Goal: Find specific page/section: Find specific page/section

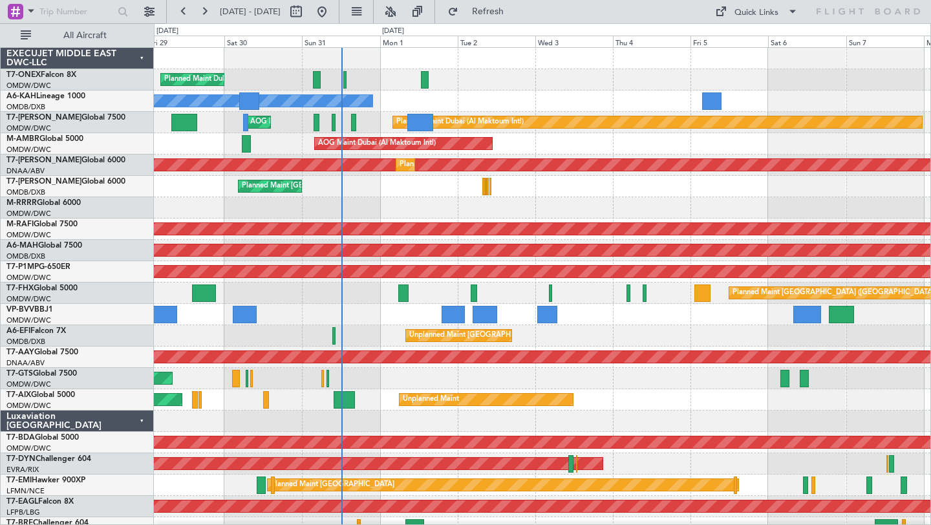
click at [588, 221] on div "Planned Maint Dubai (Al Maktoum Intl) Planned Maint [GEOGRAPHIC_DATA] (Al Makto…" at bounding box center [542, 453] width 777 height 811
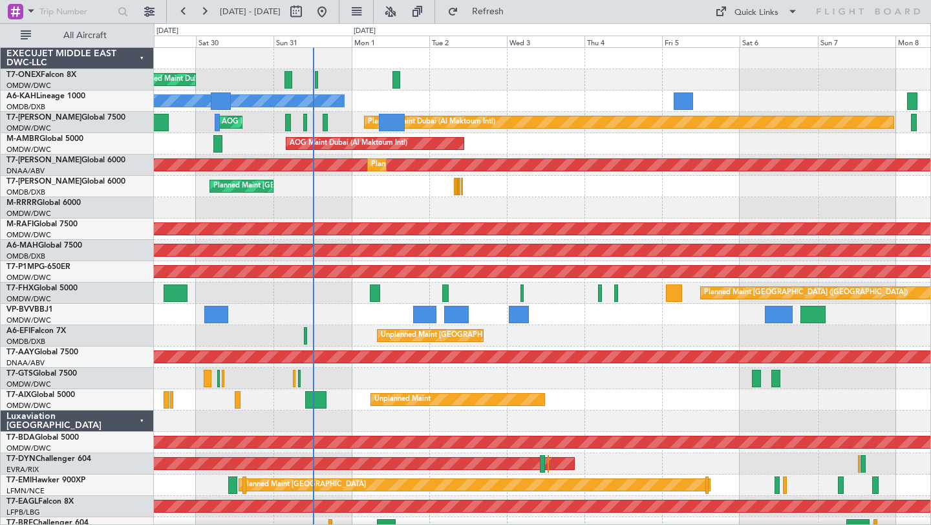
click at [688, 206] on div "Planned Maint Dubai (Al Maktoum Intl)" at bounding box center [542, 207] width 777 height 21
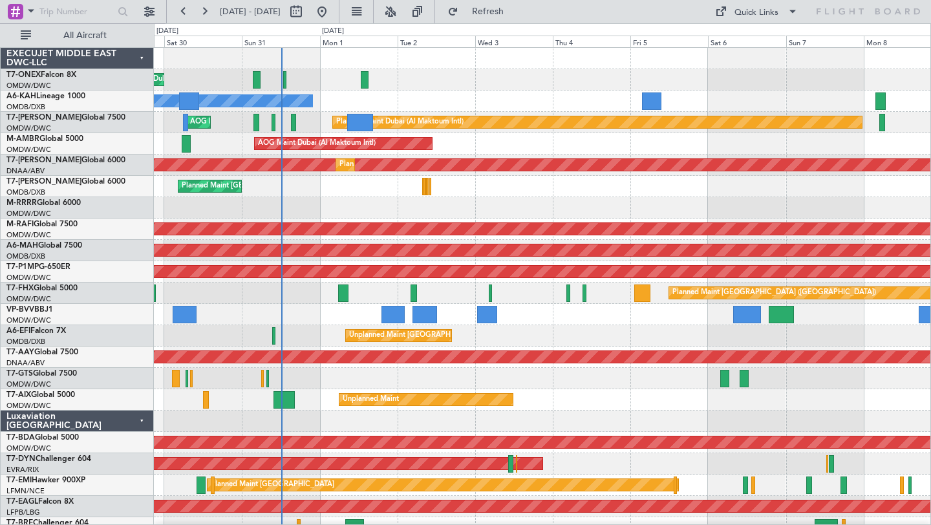
click at [583, 405] on div "Unplanned Maint Unplanned Maint [GEOGRAPHIC_DATA] Oberpfaffenhofen" at bounding box center [542, 399] width 777 height 21
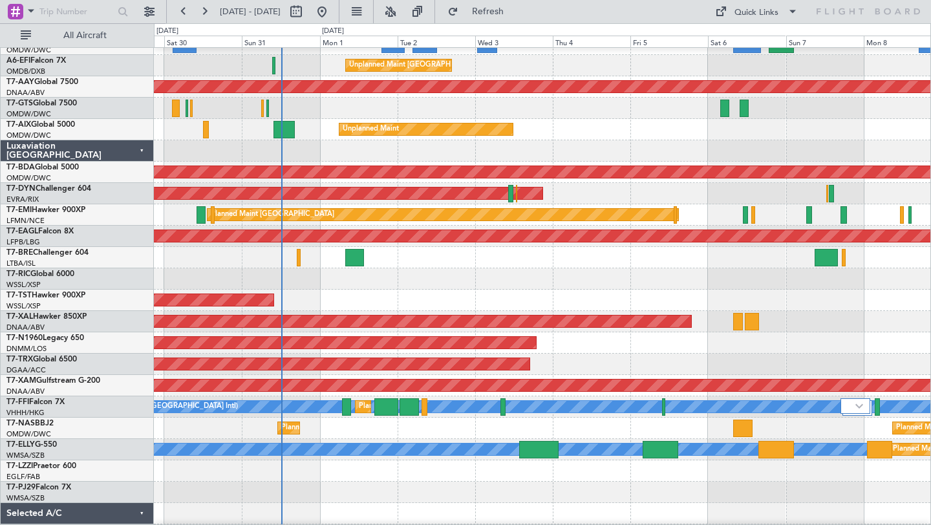
scroll to position [333, 0]
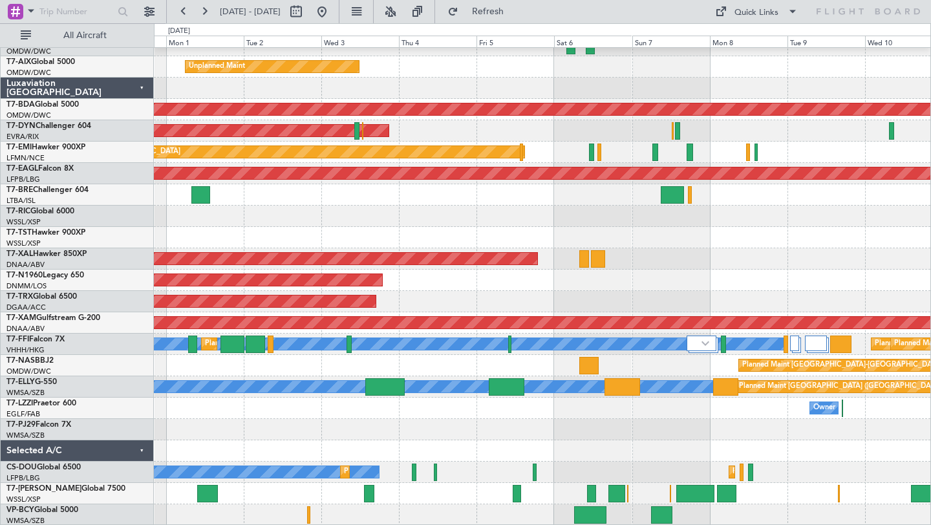
click at [619, 441] on div at bounding box center [542, 450] width 777 height 21
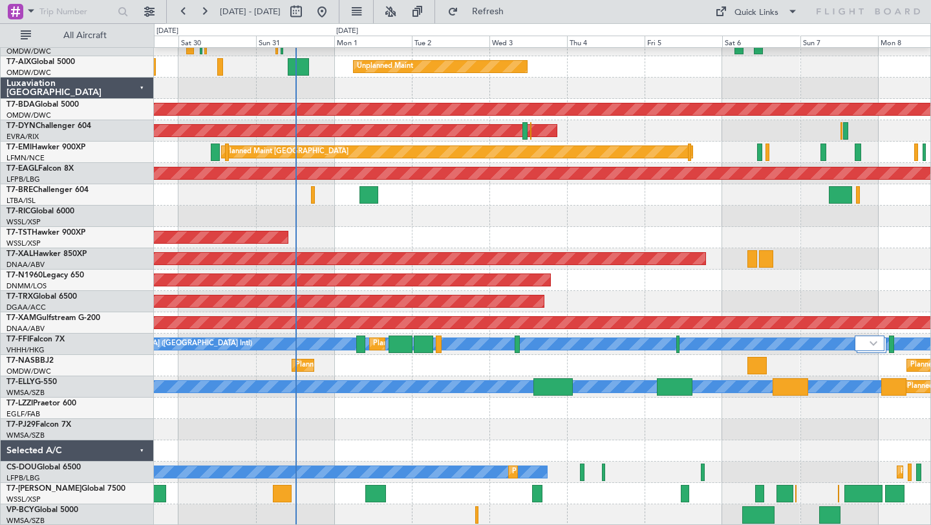
click at [676, 433] on div at bounding box center [542, 429] width 777 height 21
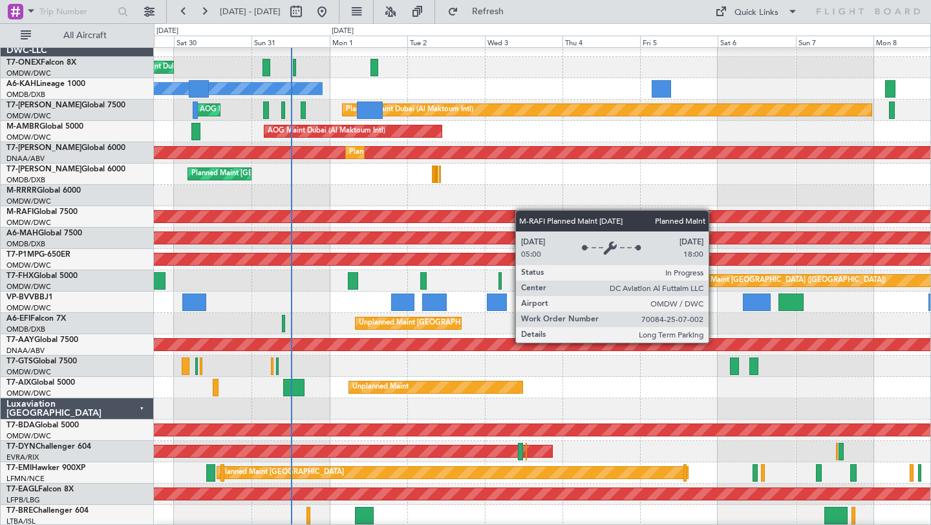
scroll to position [10, 0]
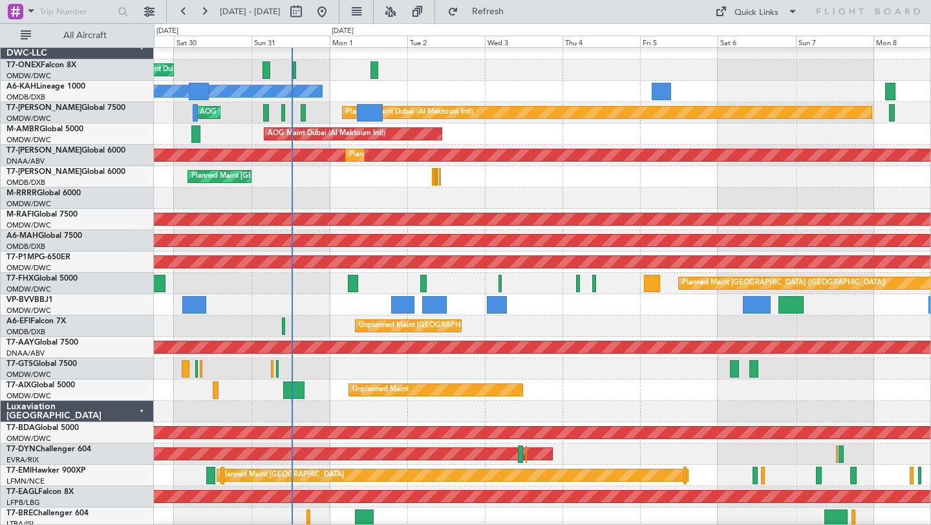
click at [651, 194] on div "Planned Maint Dubai (Al Maktoum Intl)" at bounding box center [542, 198] width 777 height 21
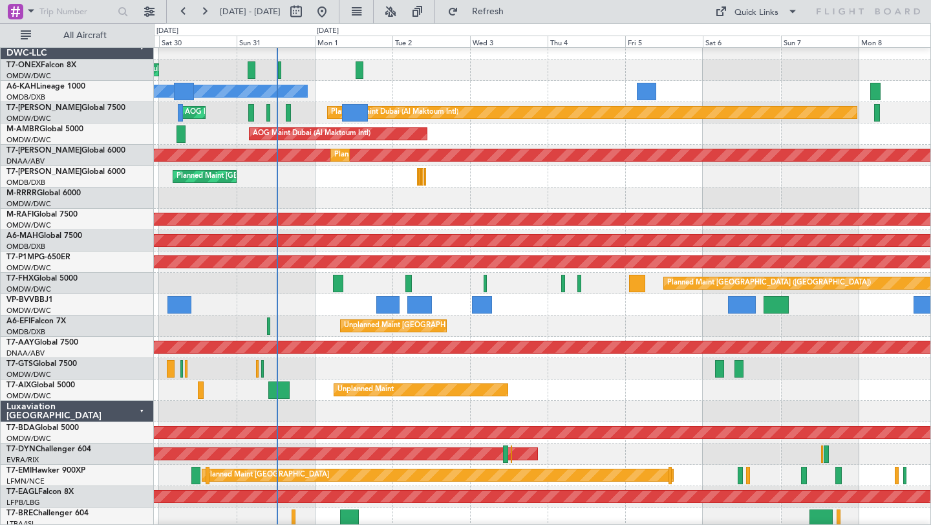
click at [536, 188] on div "Planned Maint Dubai (Al Maktoum Intl)" at bounding box center [542, 198] width 777 height 21
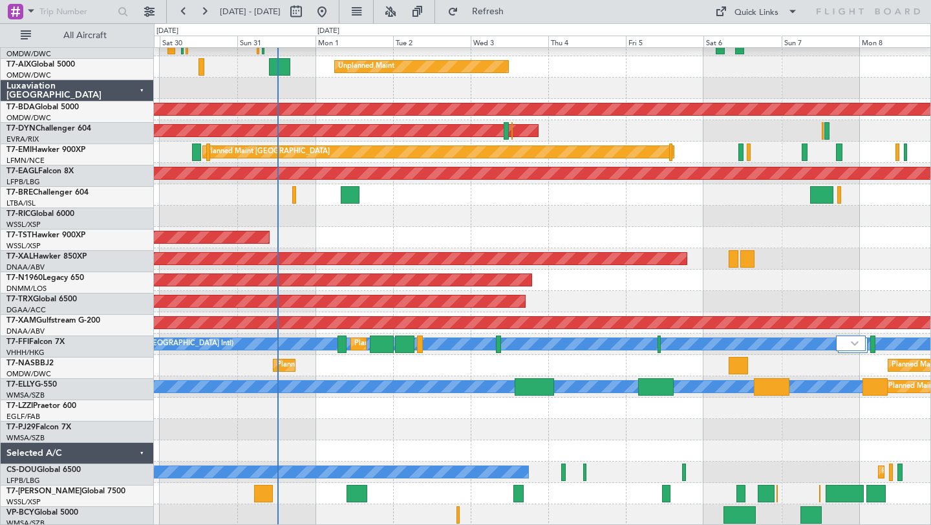
scroll to position [333, 0]
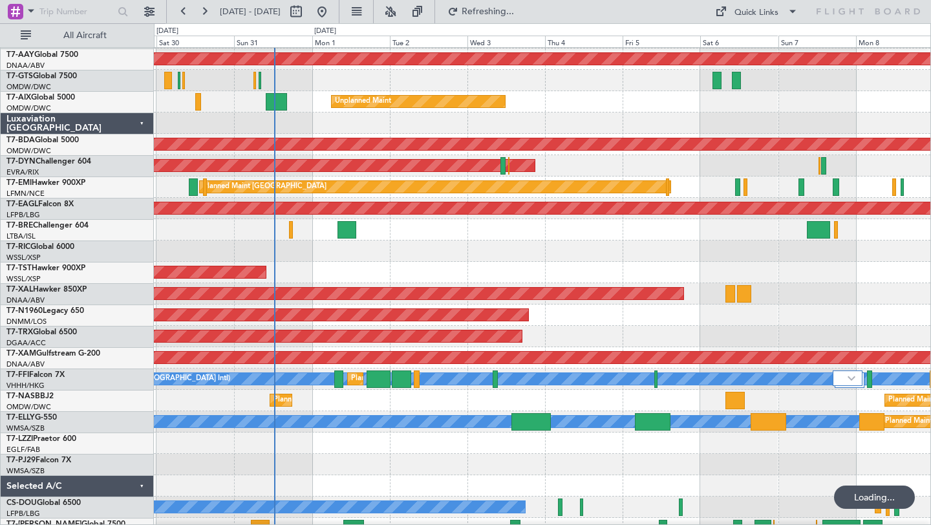
click at [687, 269] on div "Planned Maint [GEOGRAPHIC_DATA] (Seletar)" at bounding box center [542, 272] width 777 height 21
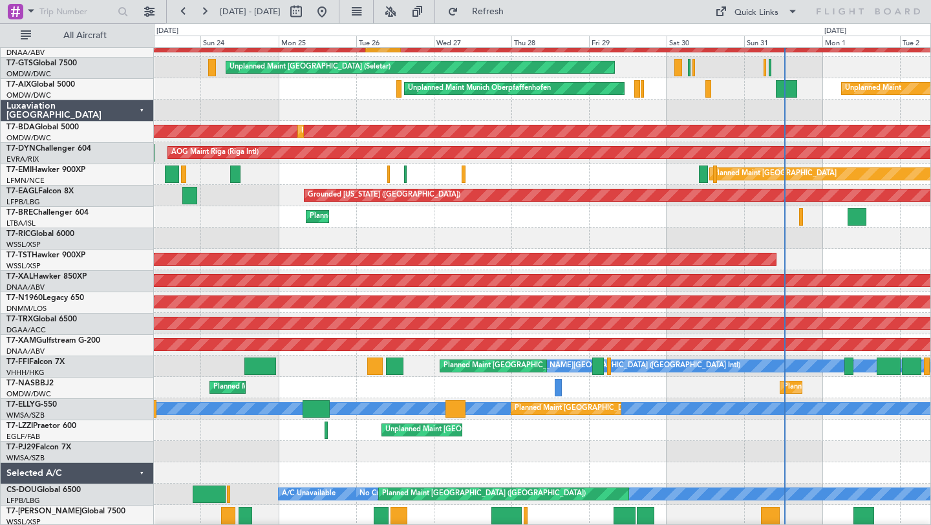
scroll to position [308, 0]
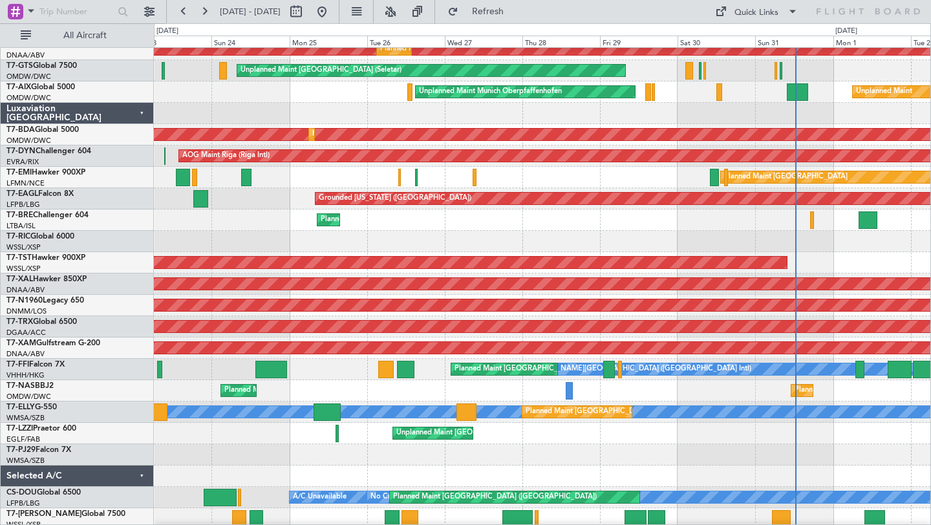
click at [866, 237] on div at bounding box center [542, 241] width 777 height 21
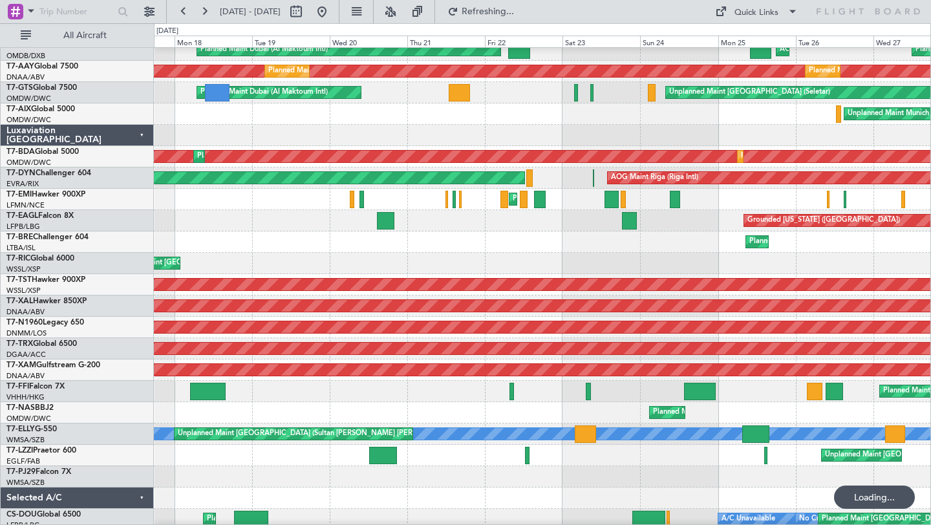
click at [838, 253] on div "Unplanned Maint [GEOGRAPHIC_DATA] (Seletar)" at bounding box center [542, 263] width 777 height 21
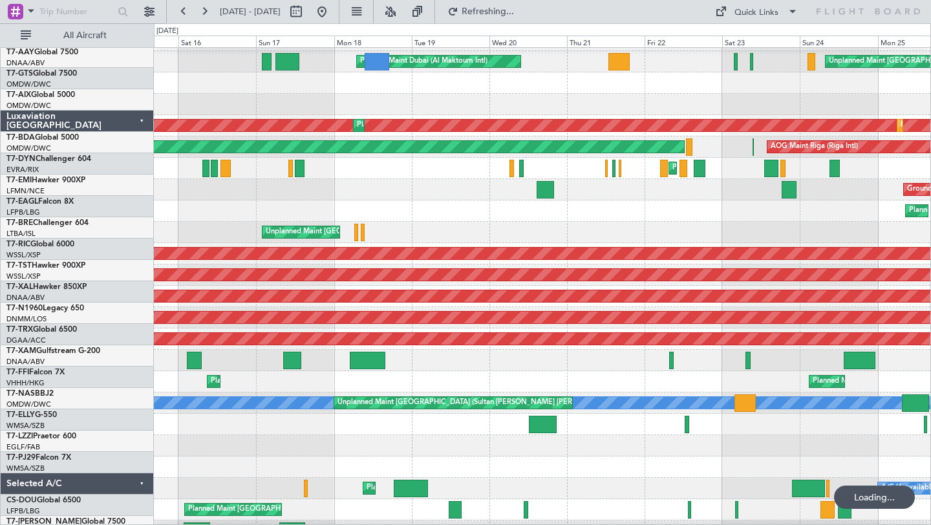
scroll to position [327, 0]
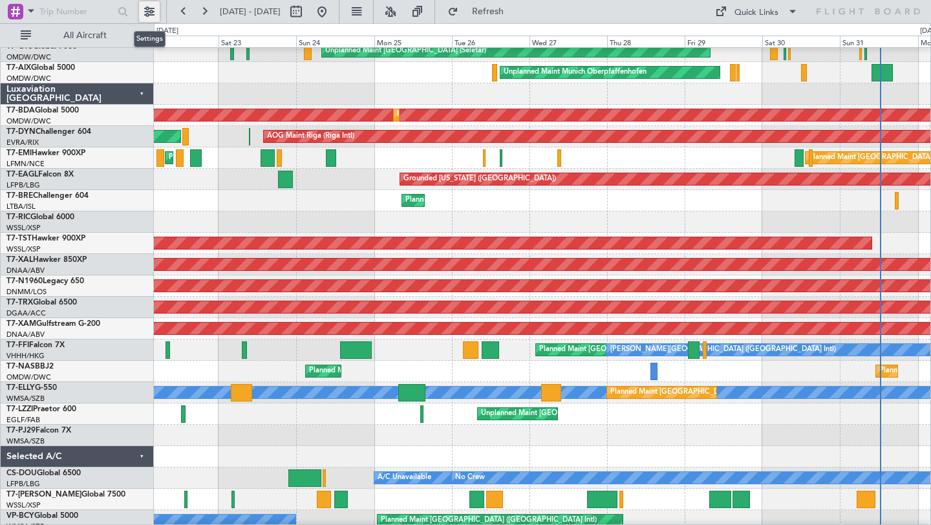
click at [151, 10] on button at bounding box center [149, 11] width 21 height 21
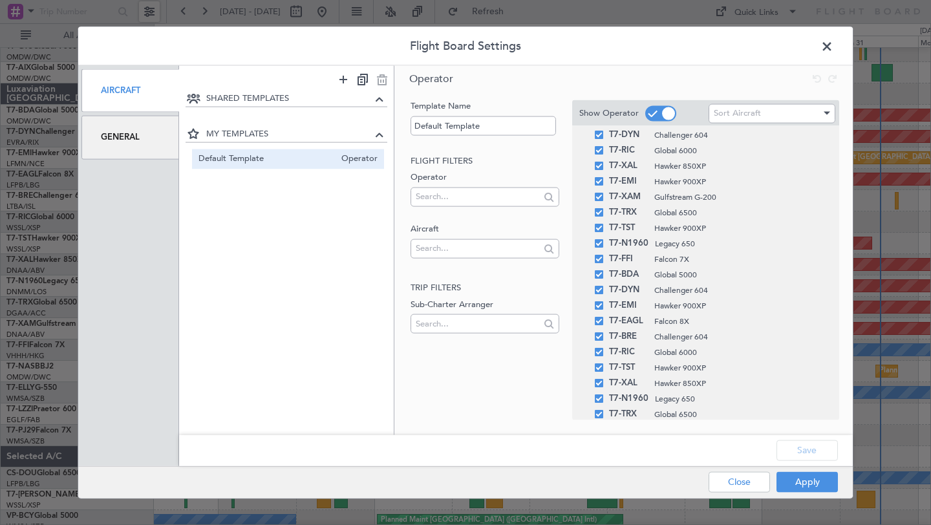
scroll to position [553, 0]
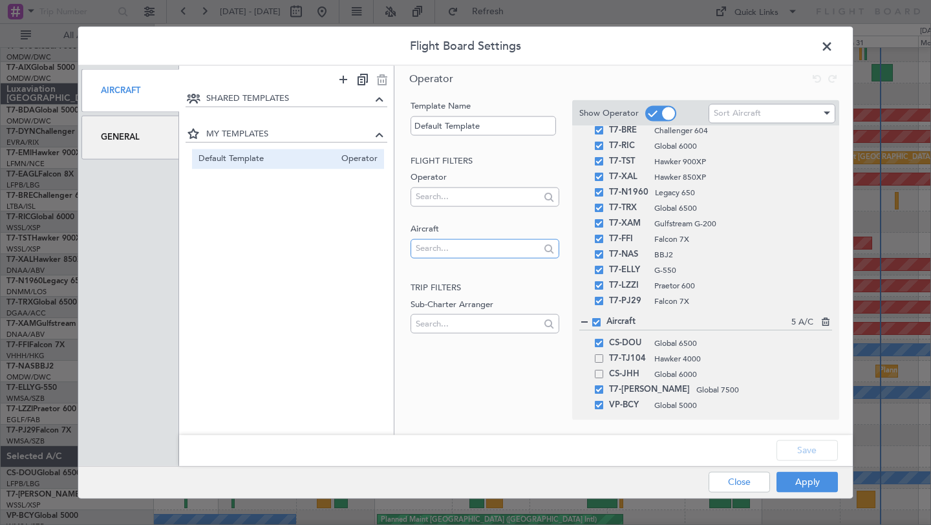
click at [488, 253] on input "text" at bounding box center [477, 248] width 123 height 19
type input "t7"
click at [456, 269] on span "T7-AJI" at bounding box center [484, 268] width 127 height 19
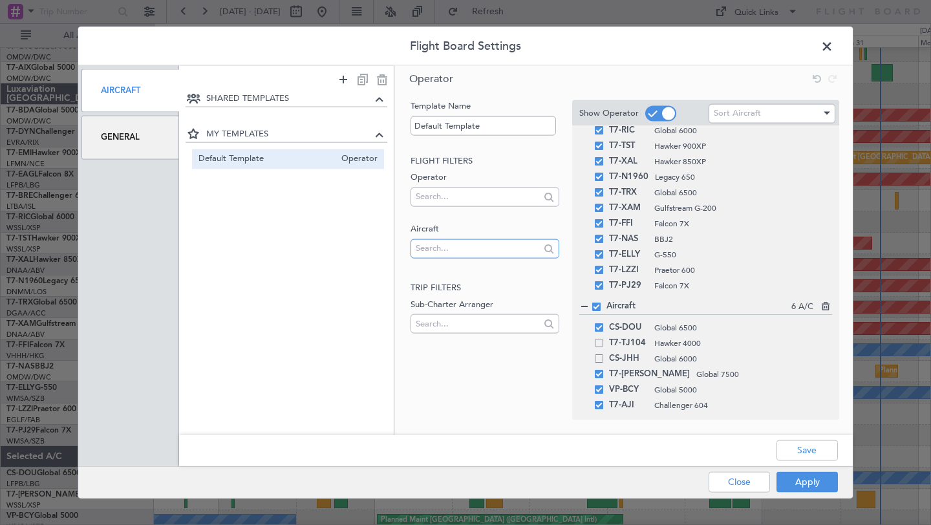
click at [490, 250] on input "text" at bounding box center [477, 248] width 123 height 19
type input "t"
click at [361, 272] on div "SHARED TEMPLATES MY TEMPLATES Default Template Operator" at bounding box center [286, 254] width 215 height 326
click at [800, 477] on button "Apply" at bounding box center [807, 481] width 61 height 21
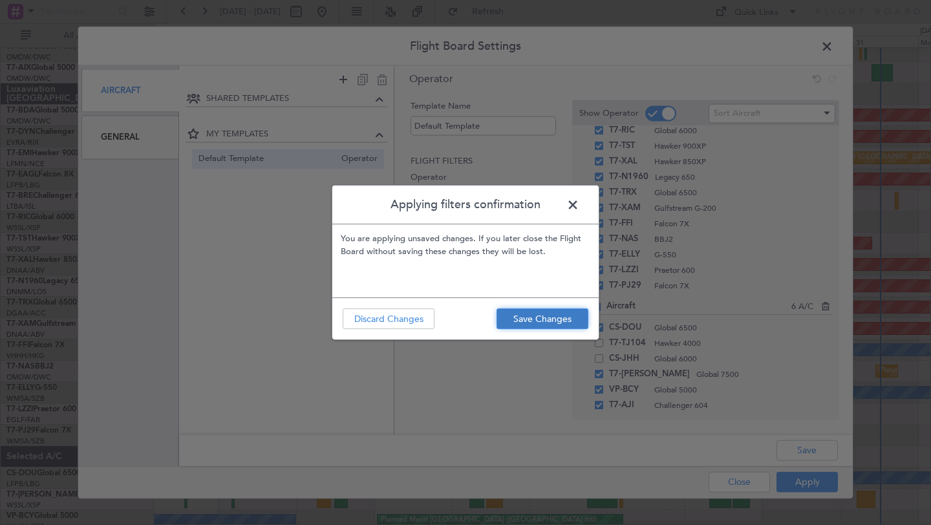
click at [540, 315] on button "Save Changes" at bounding box center [543, 318] width 92 height 21
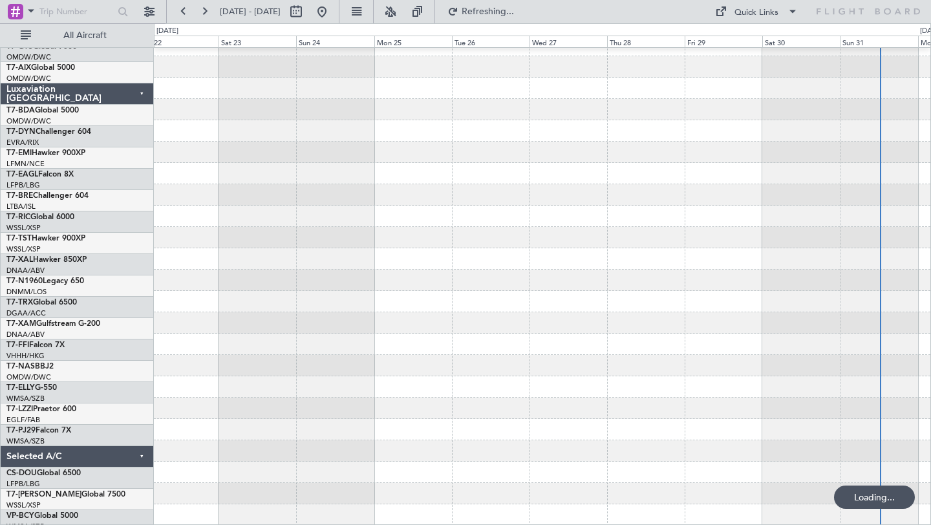
scroll to position [354, 0]
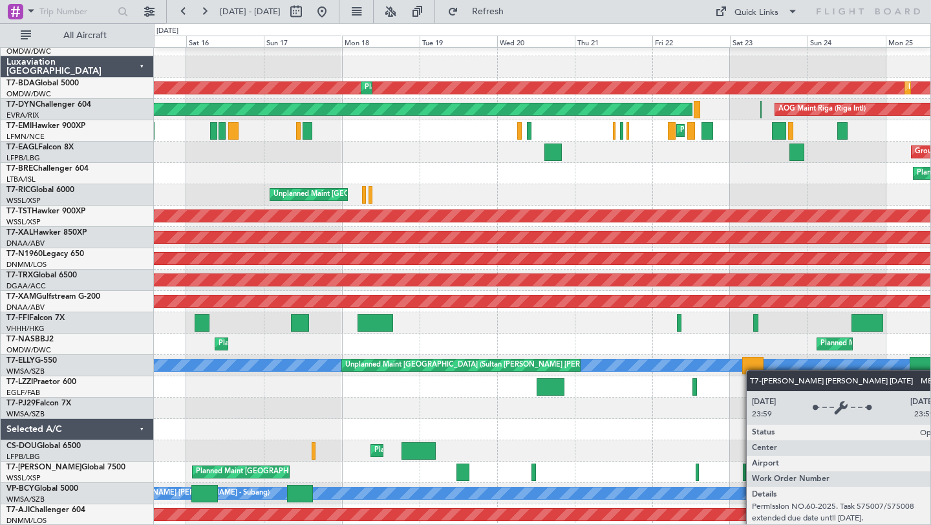
click at [789, 368] on div "Unplanned Maint [GEOGRAPHIC_DATA] (Seletar) Planned Maint [GEOGRAPHIC_DATA] (Al…" at bounding box center [542, 110] width 777 height 832
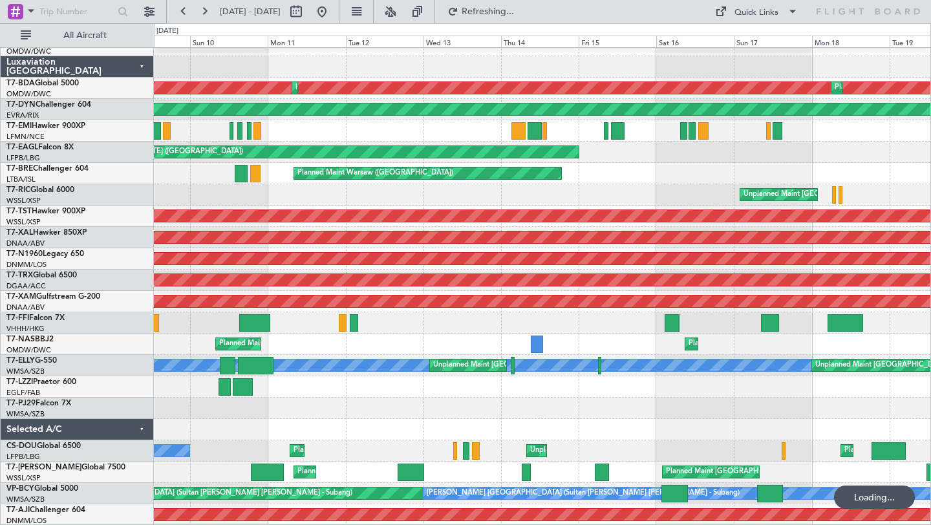
click at [281, 424] on div at bounding box center [542, 429] width 777 height 21
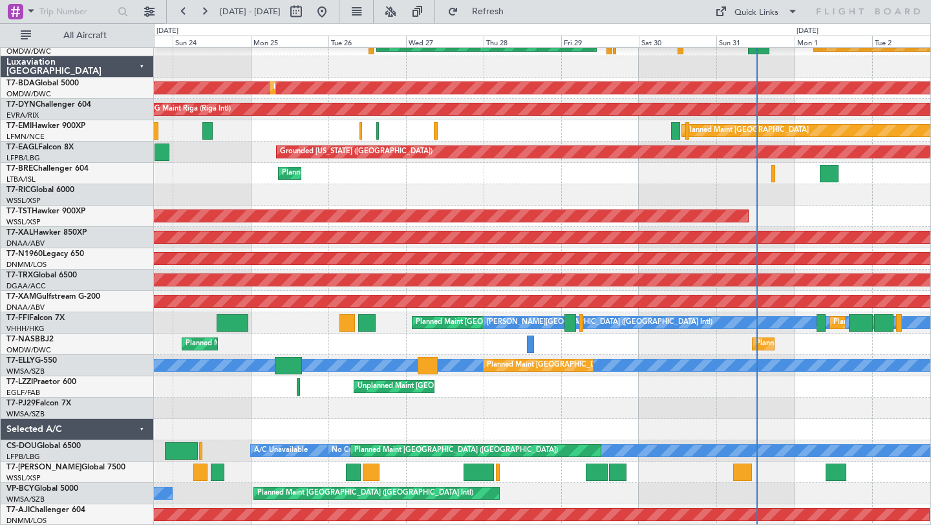
click at [314, 396] on div "Unplanned Maint [GEOGRAPHIC_DATA] (Seletar) Unplanned Maint [GEOGRAPHIC_DATA] O…" at bounding box center [542, 110] width 777 height 832
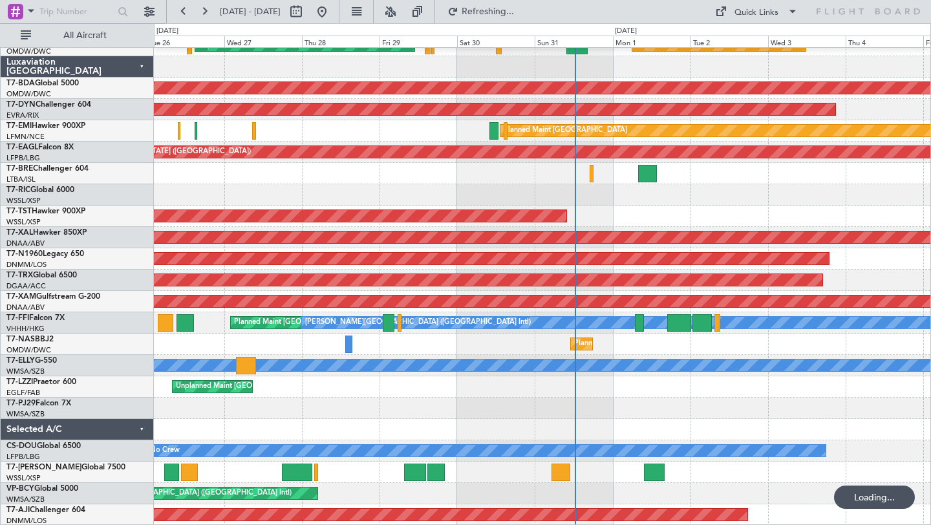
click at [654, 422] on div at bounding box center [542, 429] width 777 height 21
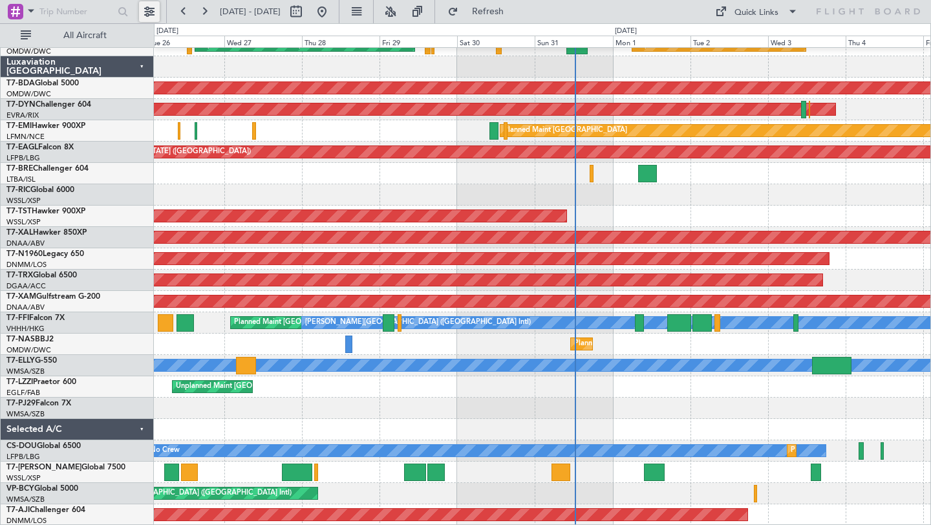
click at [149, 17] on button at bounding box center [149, 11] width 21 height 21
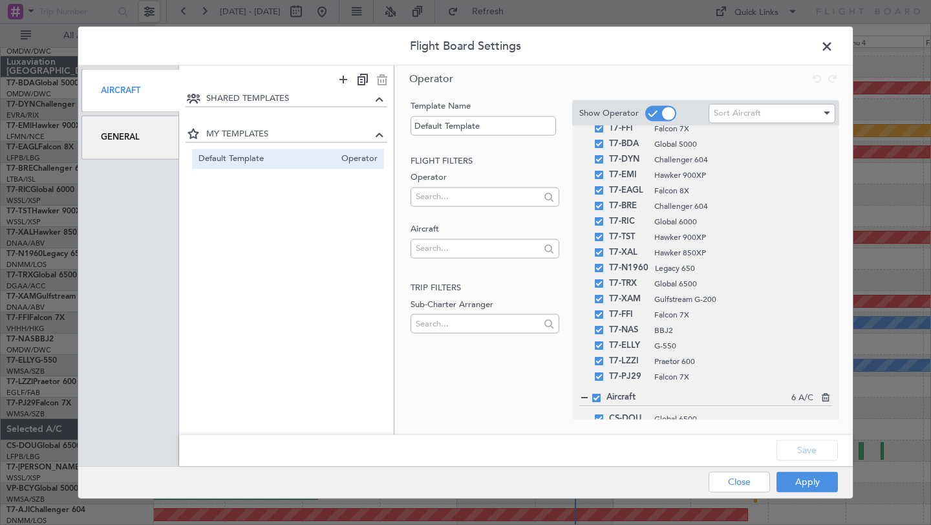
scroll to position [568, 0]
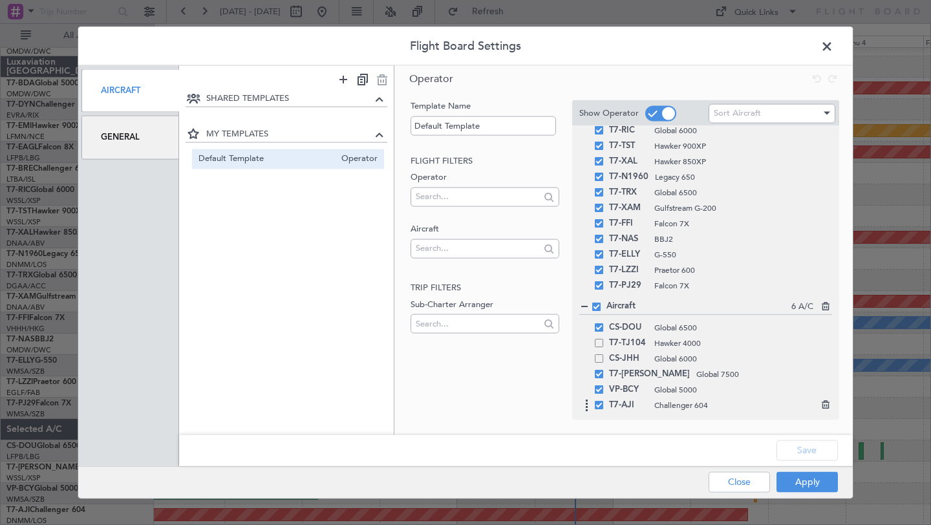
click at [600, 409] on div "T7-AJI Challenger 604" at bounding box center [705, 406] width 253 height 16
click at [599, 403] on span at bounding box center [599, 405] width 8 height 8
click at [604, 401] on input "checkbox" at bounding box center [604, 401] width 0 height 0
click at [808, 452] on button "Save" at bounding box center [807, 450] width 61 height 21
click at [815, 483] on button "Apply" at bounding box center [807, 481] width 61 height 21
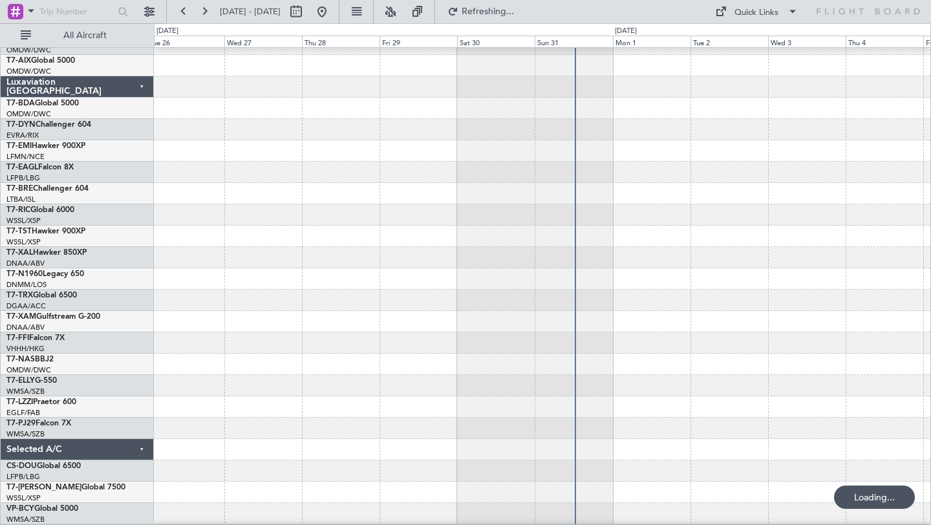
scroll to position [333, 0]
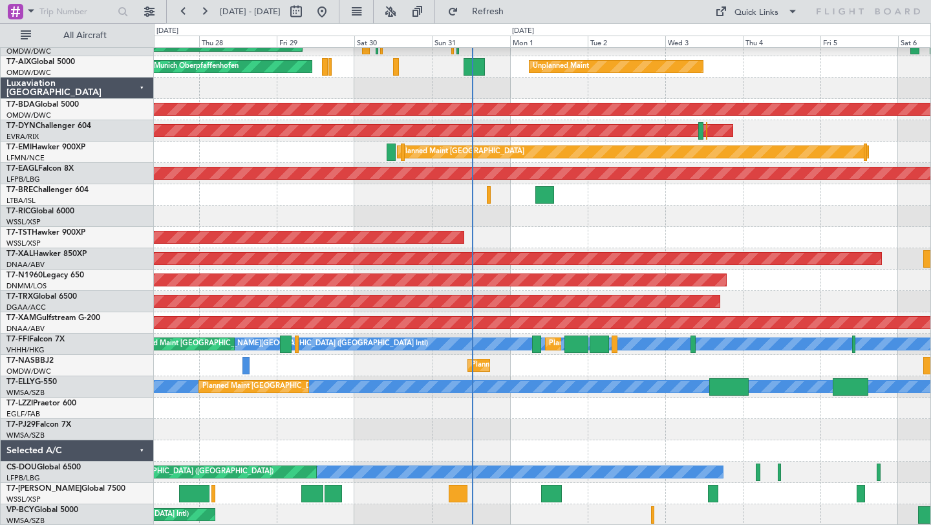
click at [703, 423] on div at bounding box center [542, 429] width 777 height 21
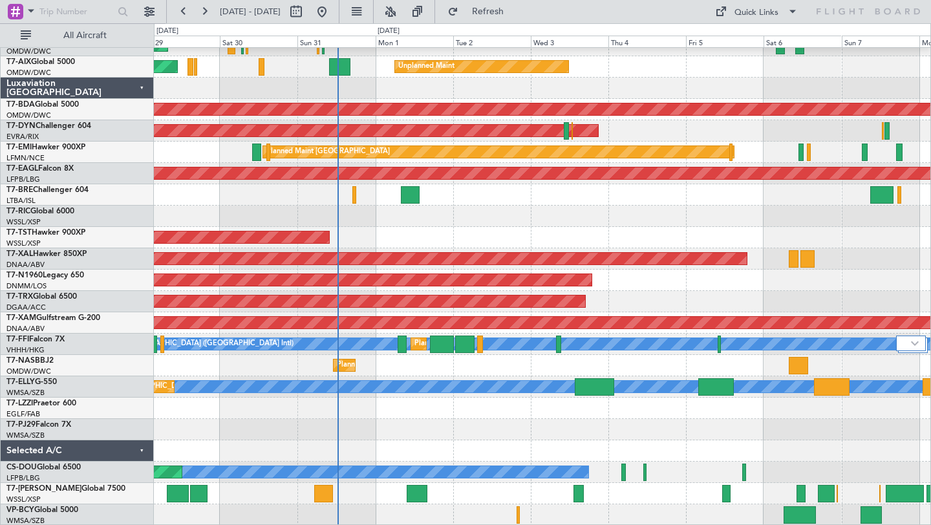
click at [687, 429] on div at bounding box center [542, 429] width 777 height 21
